Goal: Task Accomplishment & Management: Manage account settings

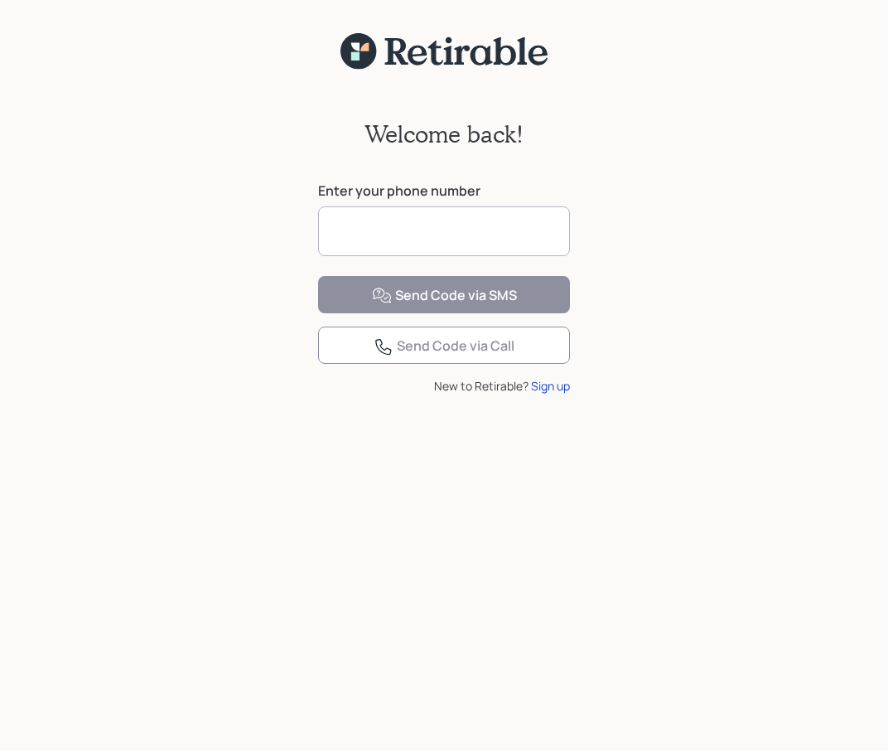
click at [443, 224] on input at bounding box center [444, 231] width 252 height 50
type input "**********"
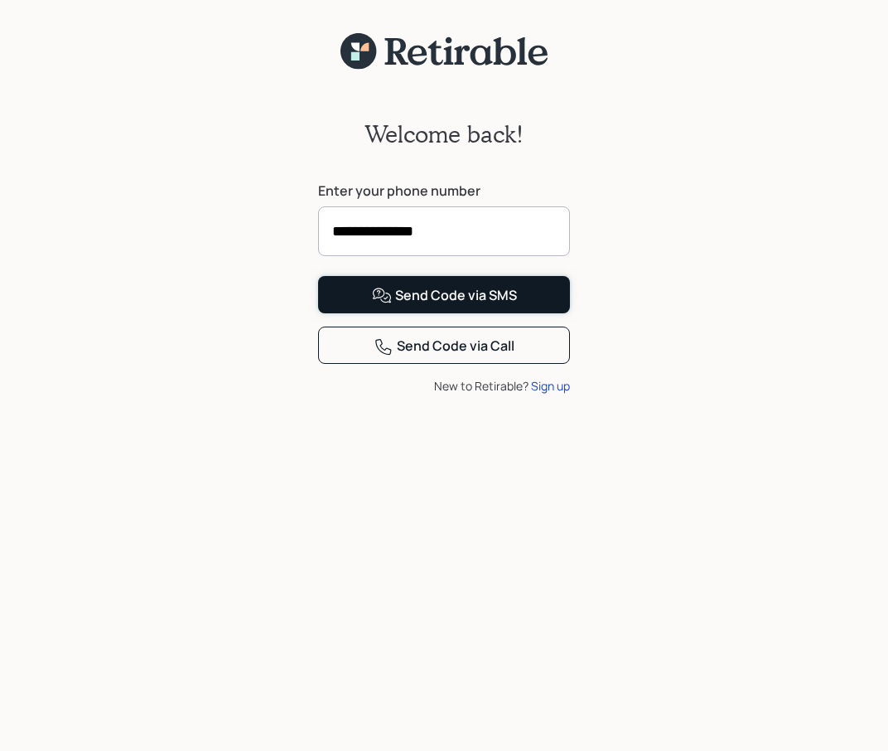
click at [366, 313] on button "Send Code via SMS" at bounding box center [444, 294] width 252 height 37
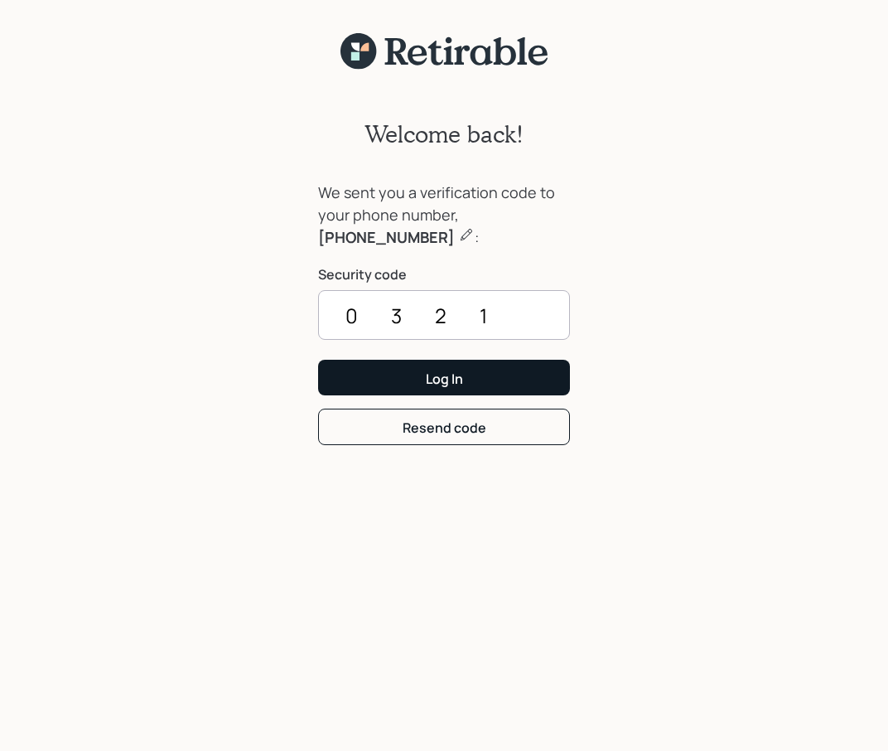
type input "0321"
click at [374, 376] on button "Log In" at bounding box center [444, 378] width 252 height 36
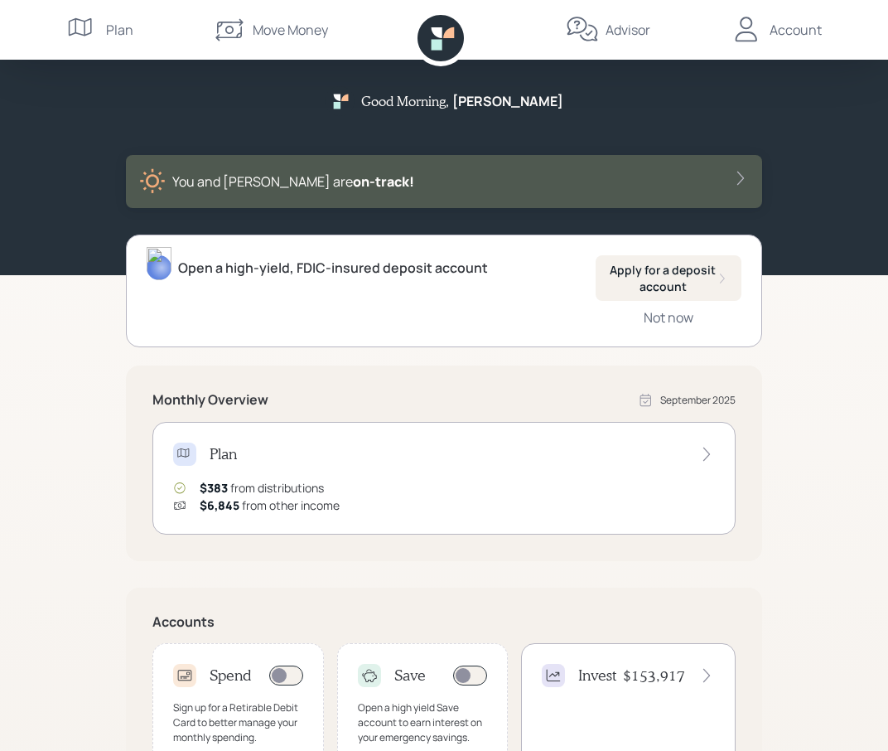
click at [776, 25] on div "Account" at bounding box center [796, 30] width 52 height 20
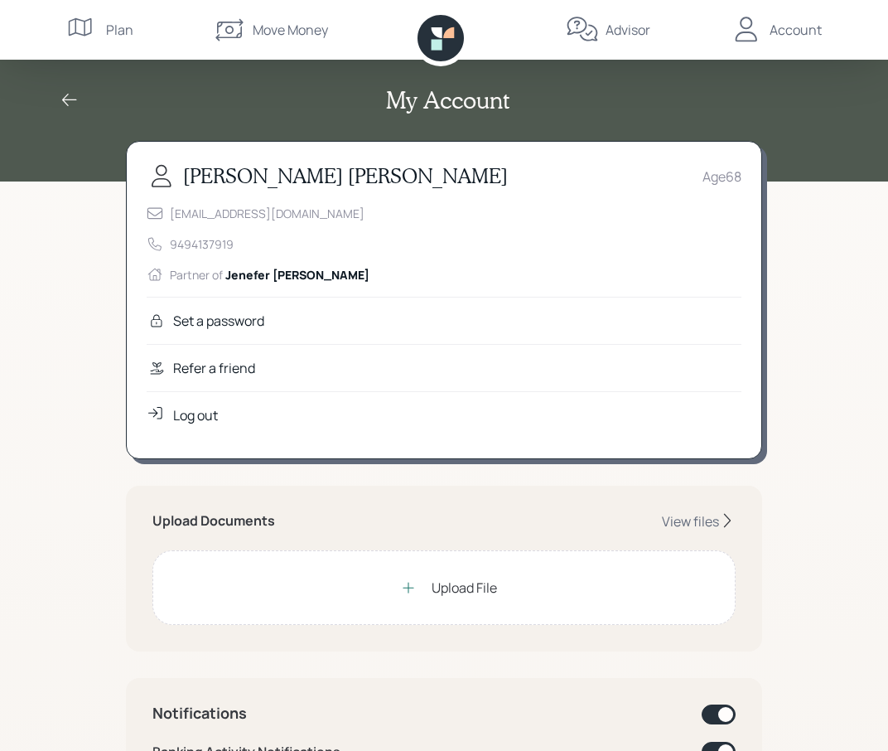
click at [186, 406] on div "Log out" at bounding box center [195, 415] width 45 height 20
